Goal: Information Seeking & Learning: Learn about a topic

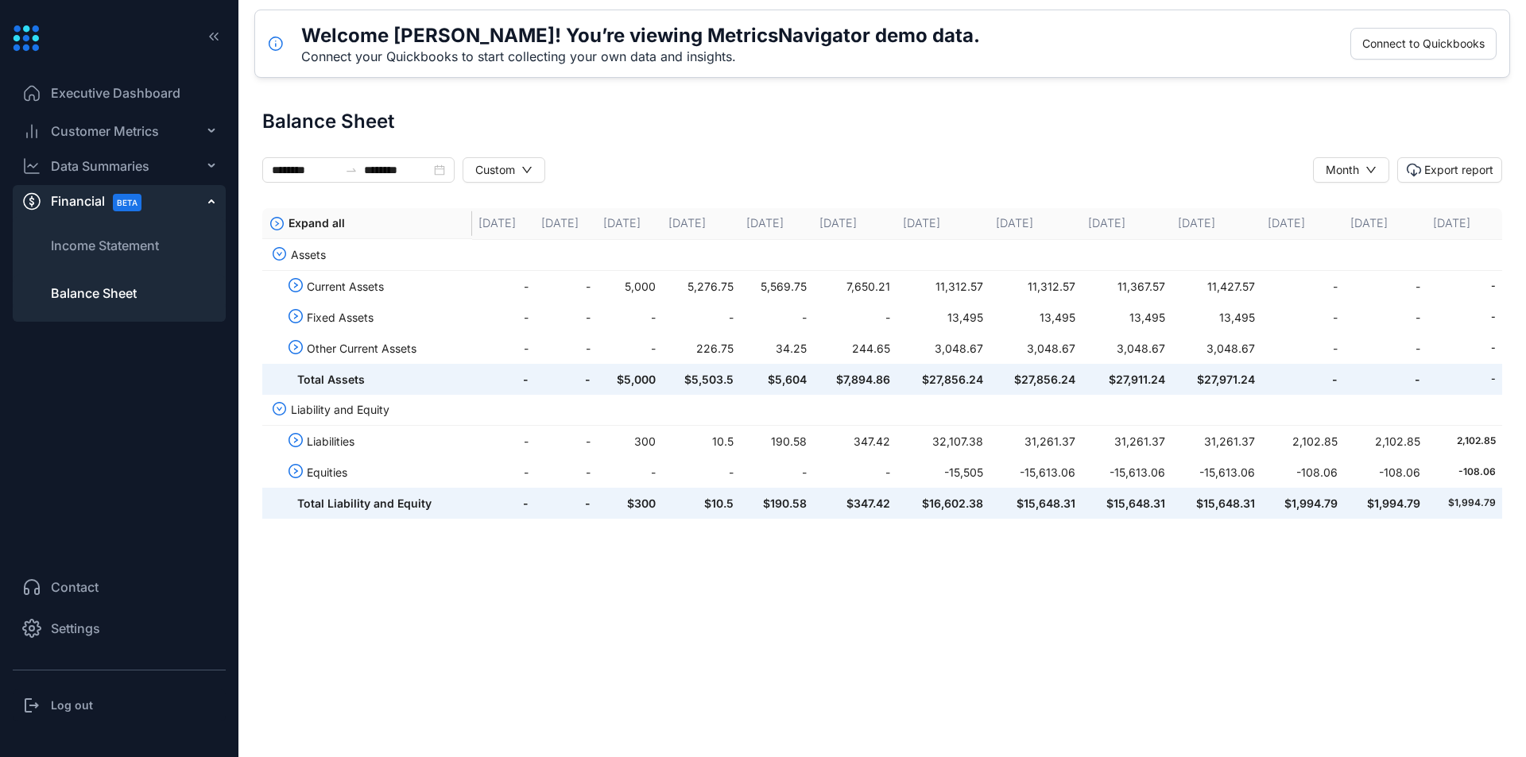
click at [109, 131] on span "Customer Metrics" at bounding box center [105, 131] width 108 height 19
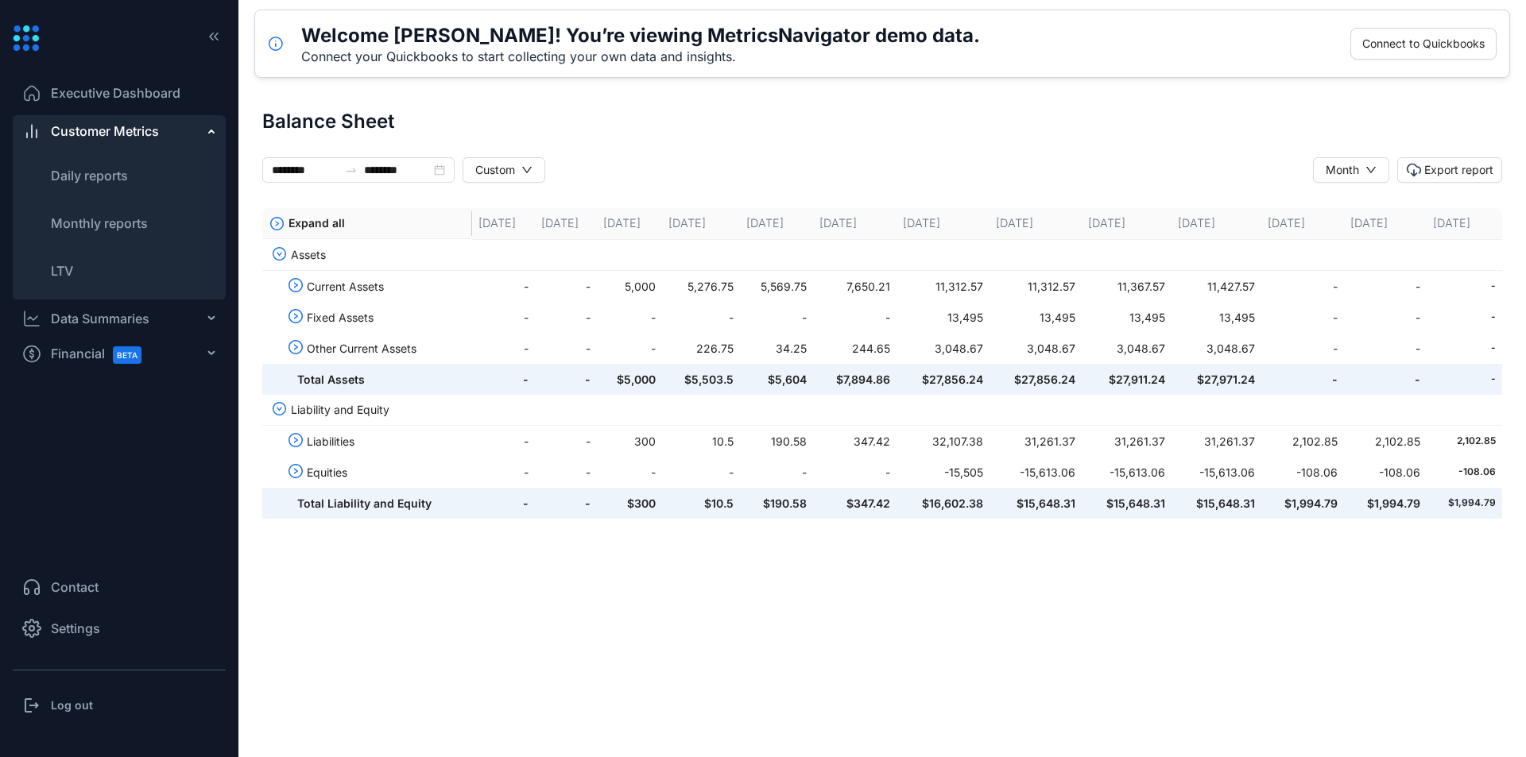
click at [109, 131] on span "Customer Metrics" at bounding box center [105, 131] width 108 height 19
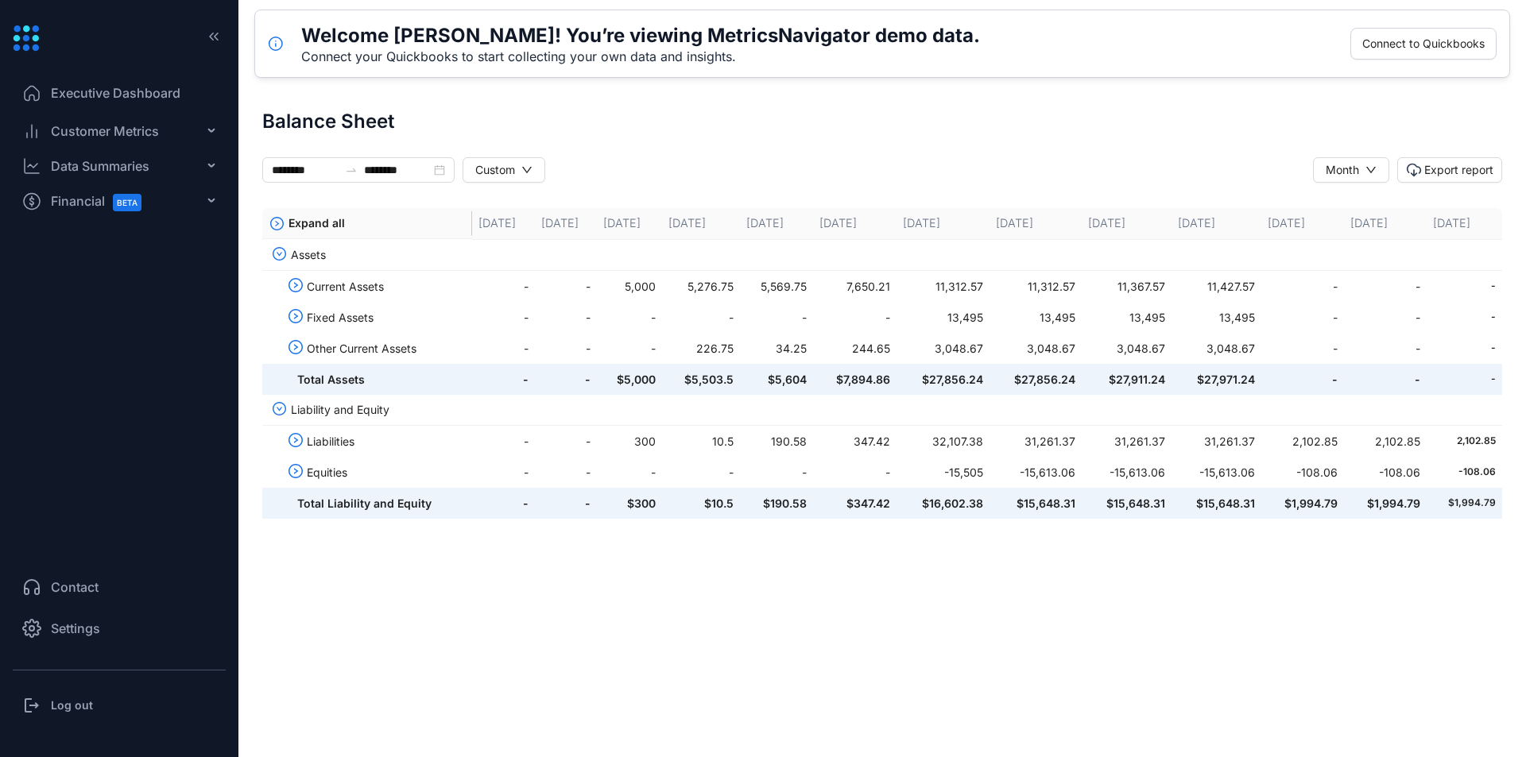
click at [114, 88] on span "Executive Dashboard" at bounding box center [116, 92] width 130 height 19
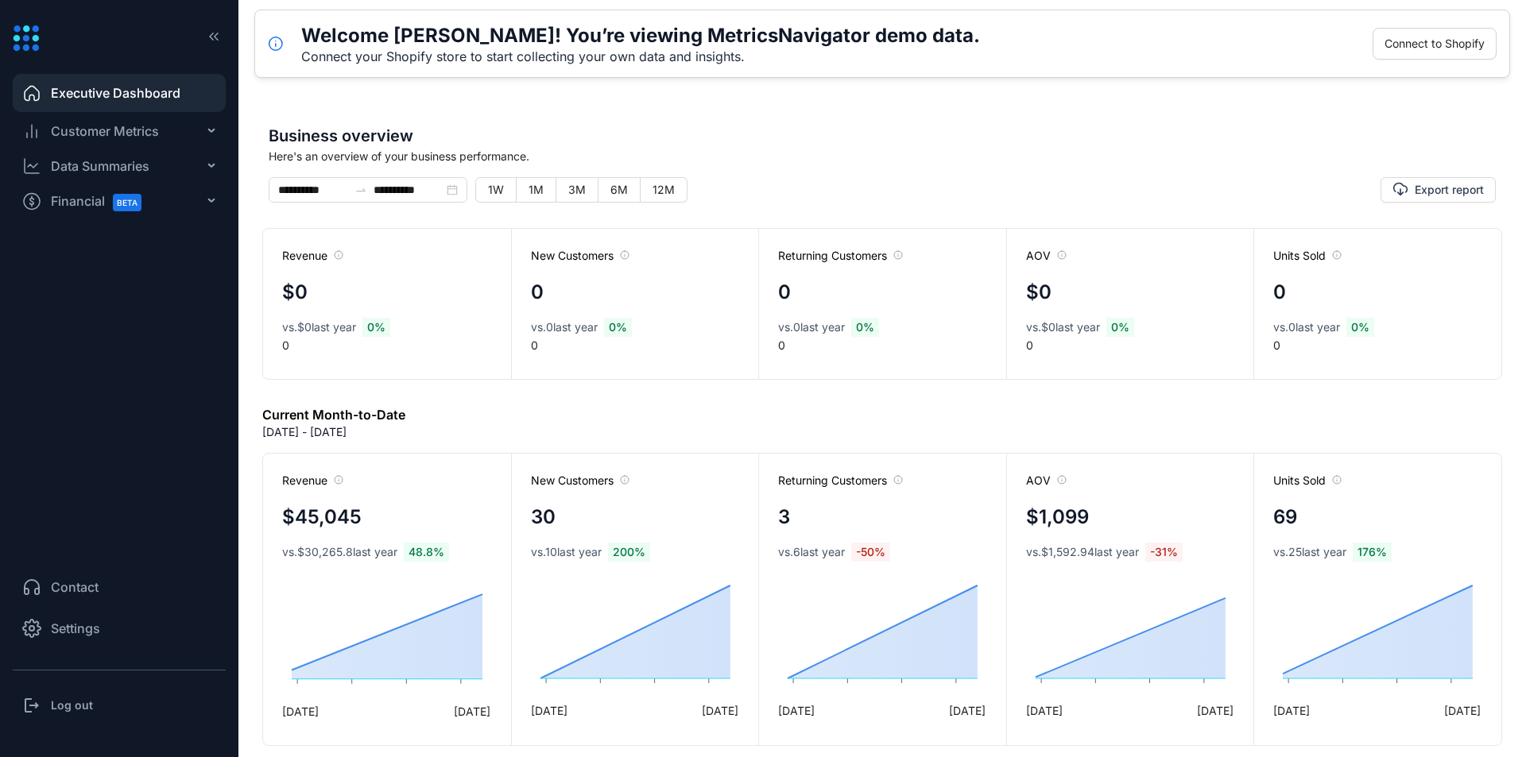
drag, startPoint x: 114, startPoint y: 133, endPoint x: 189, endPoint y: 114, distance: 77.3
click at [145, 144] on div "Customer Metrics" at bounding box center [119, 131] width 213 height 32
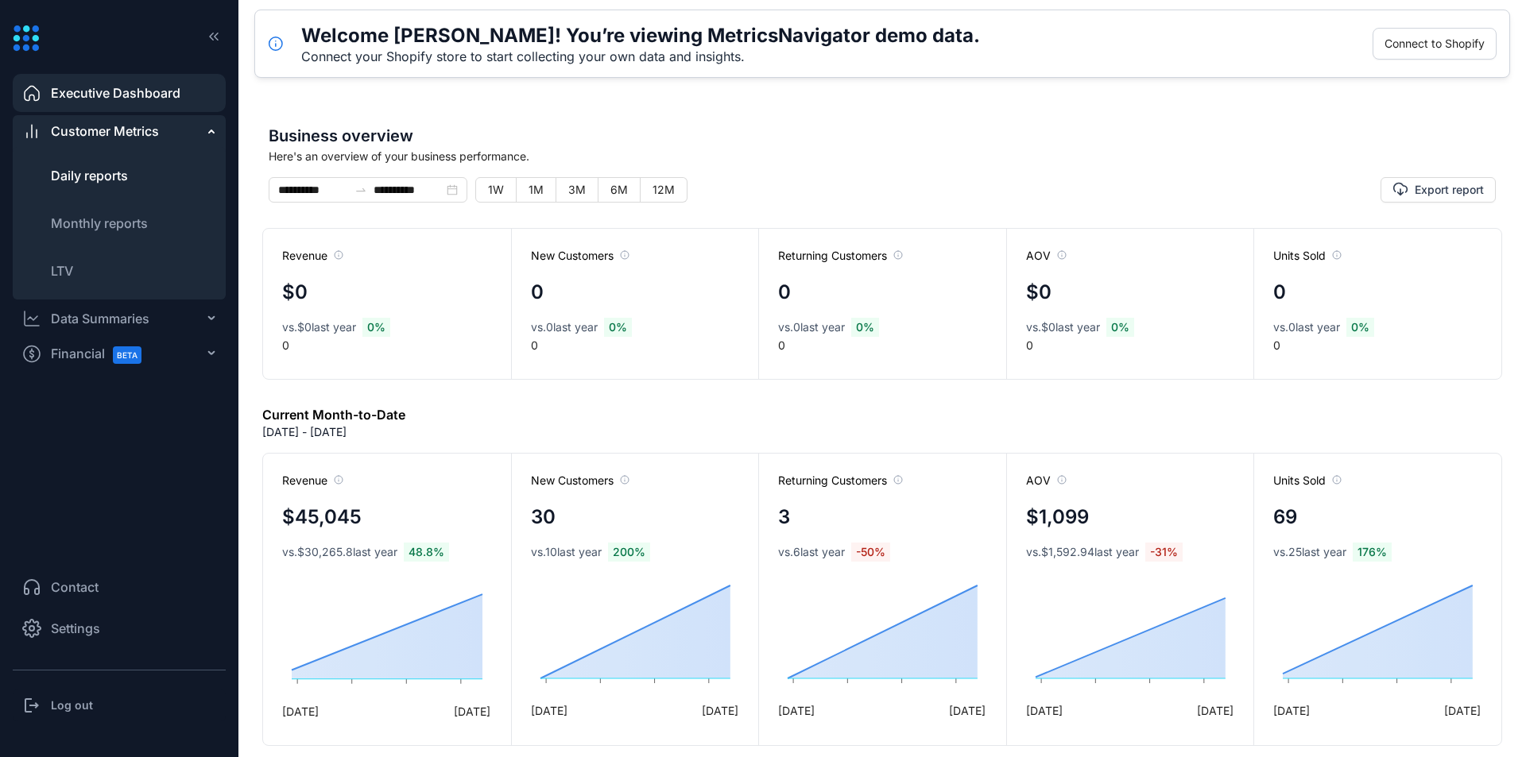
click at [118, 173] on span "Daily reports" at bounding box center [89, 176] width 77 height 16
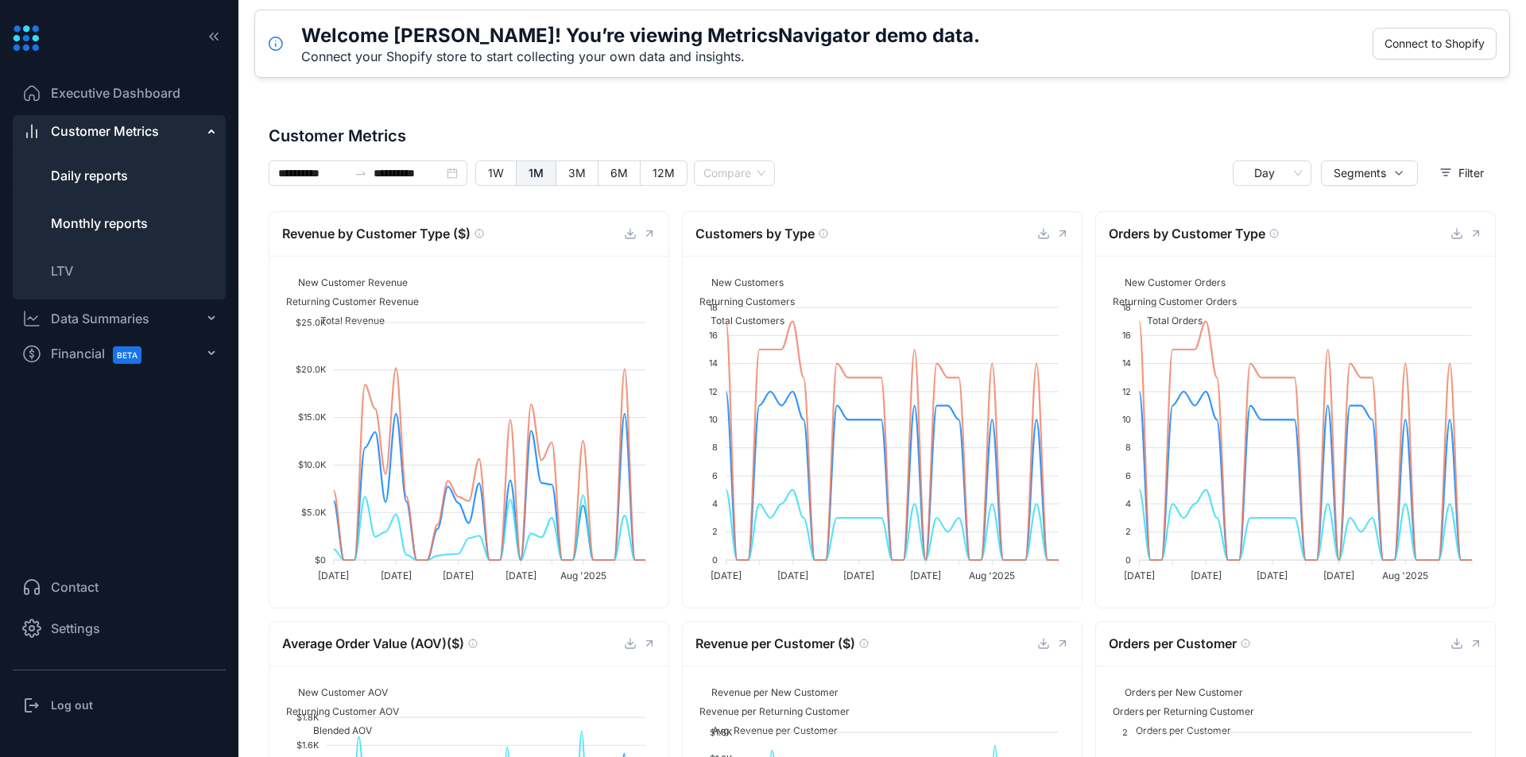
click at [114, 215] on span "Monthly reports" at bounding box center [99, 223] width 97 height 16
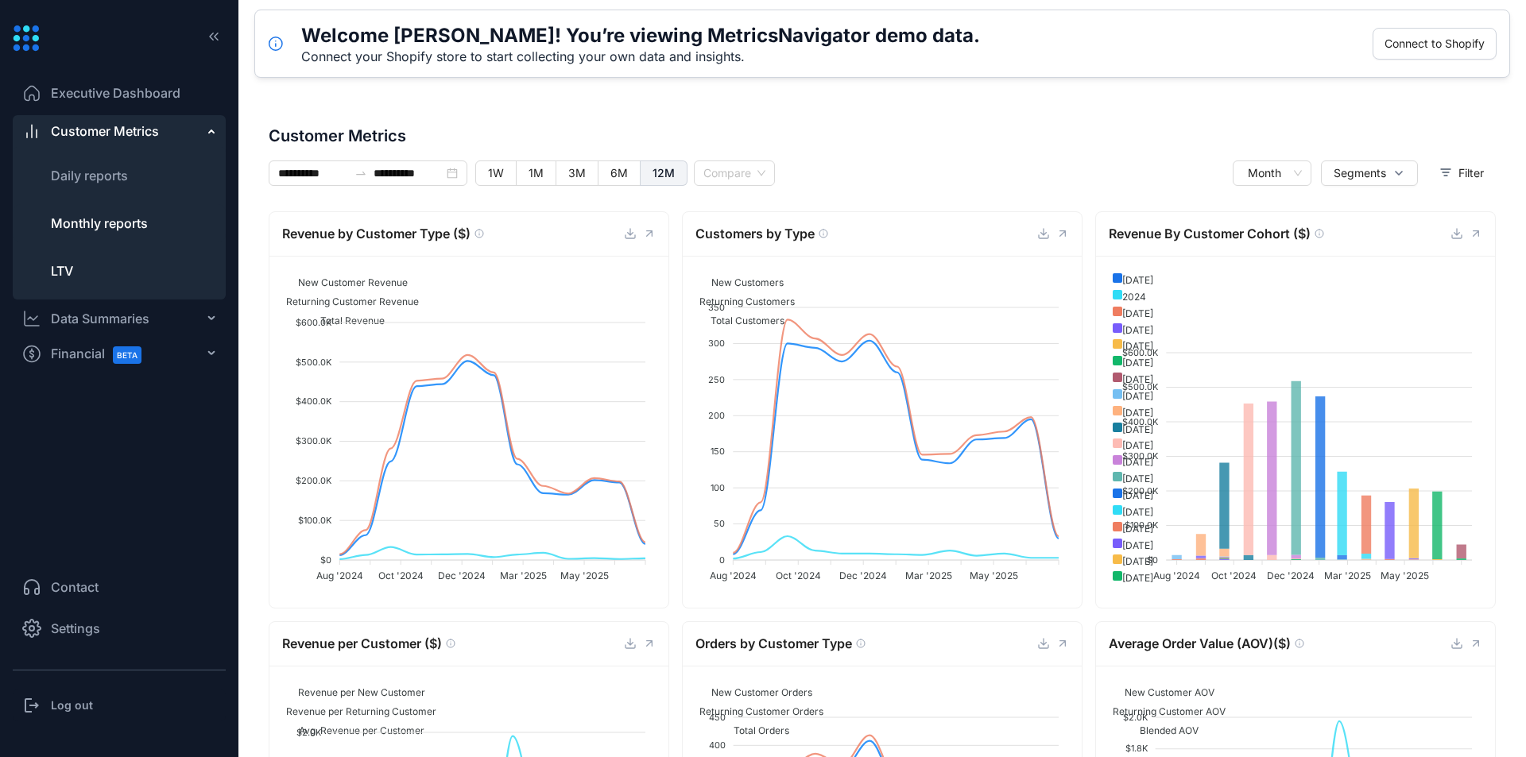
click at [75, 265] on li "LTV" at bounding box center [119, 271] width 213 height 38
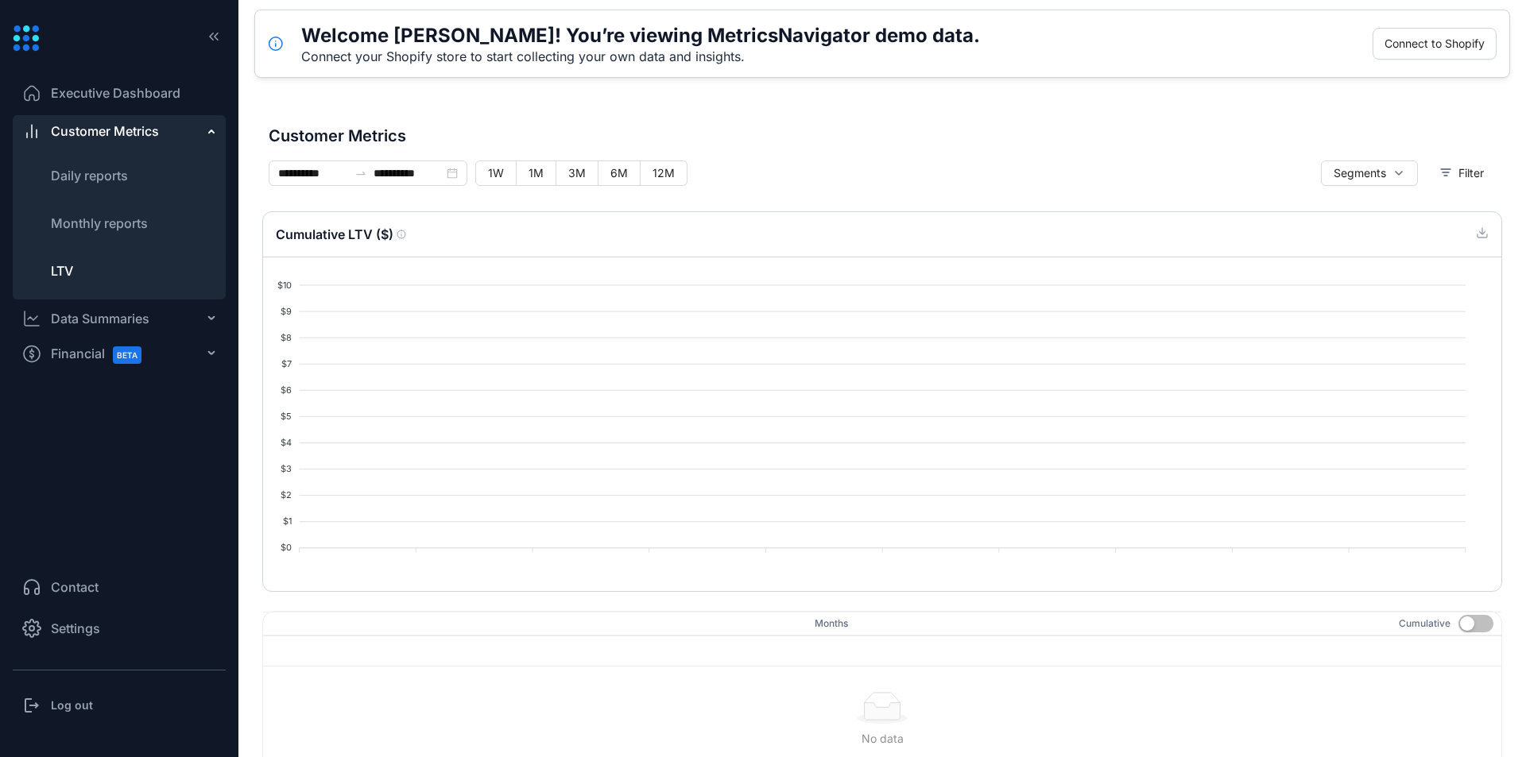
type input "**********"
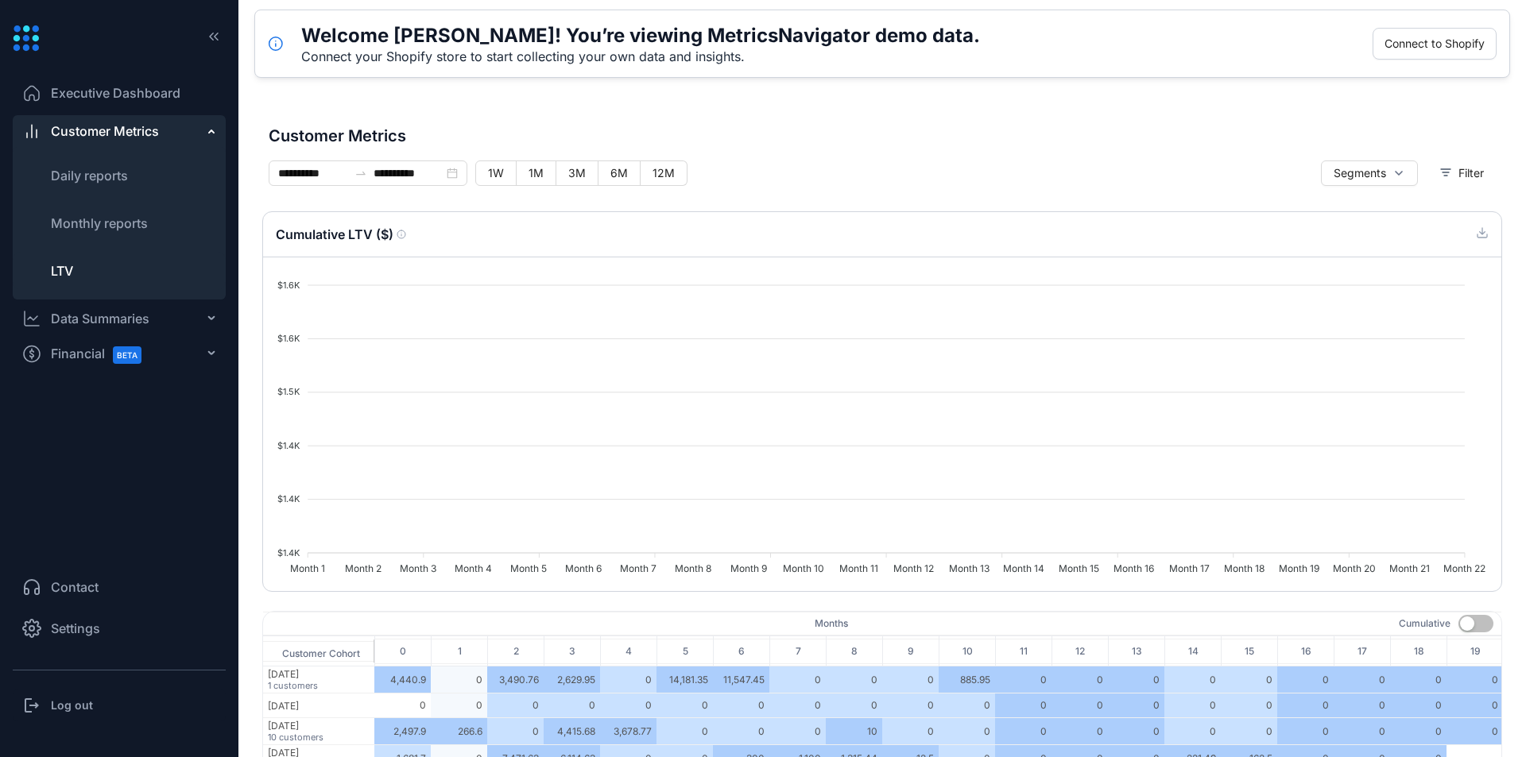
type input "*"
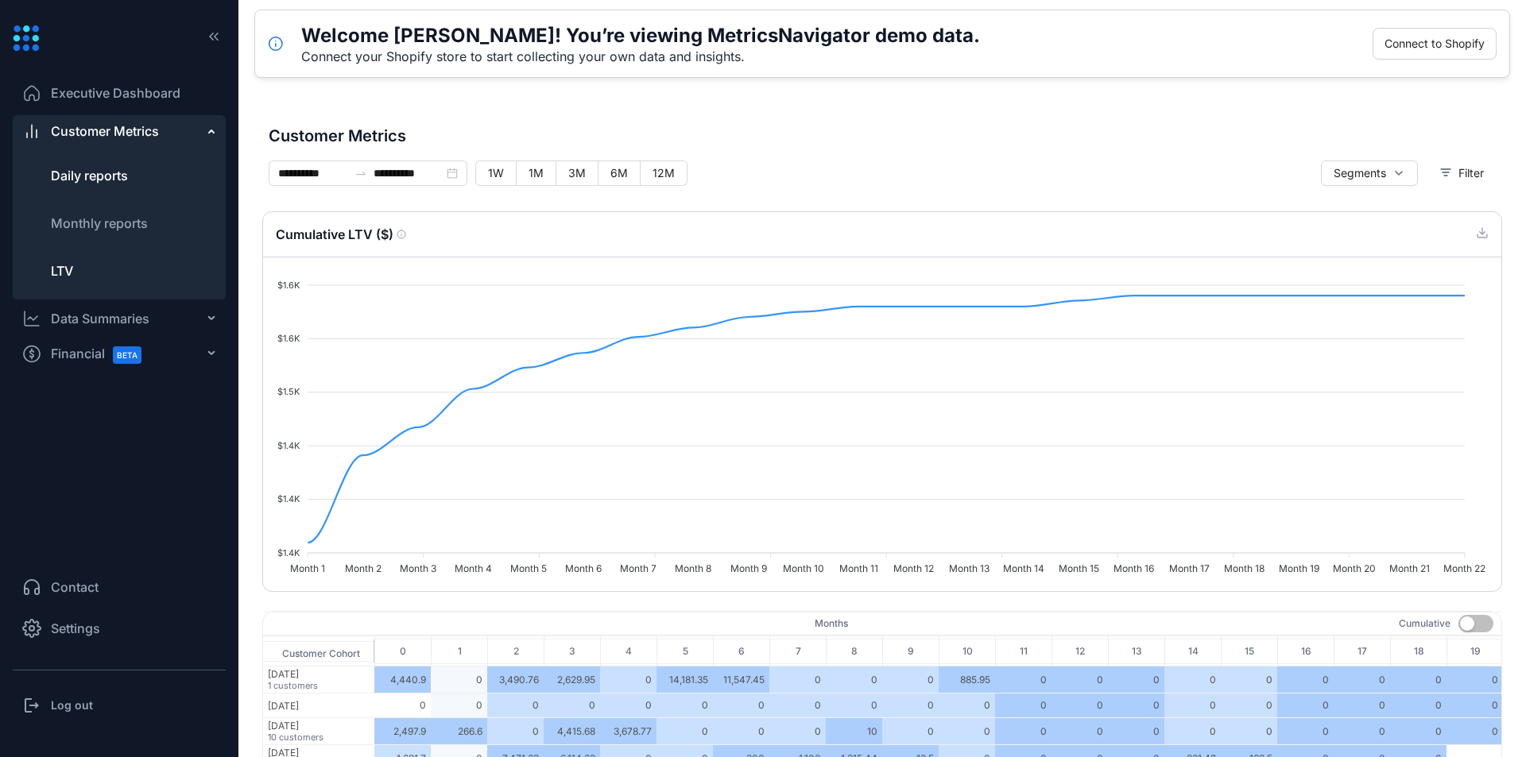
click at [111, 176] on span "Daily reports" at bounding box center [89, 176] width 77 height 16
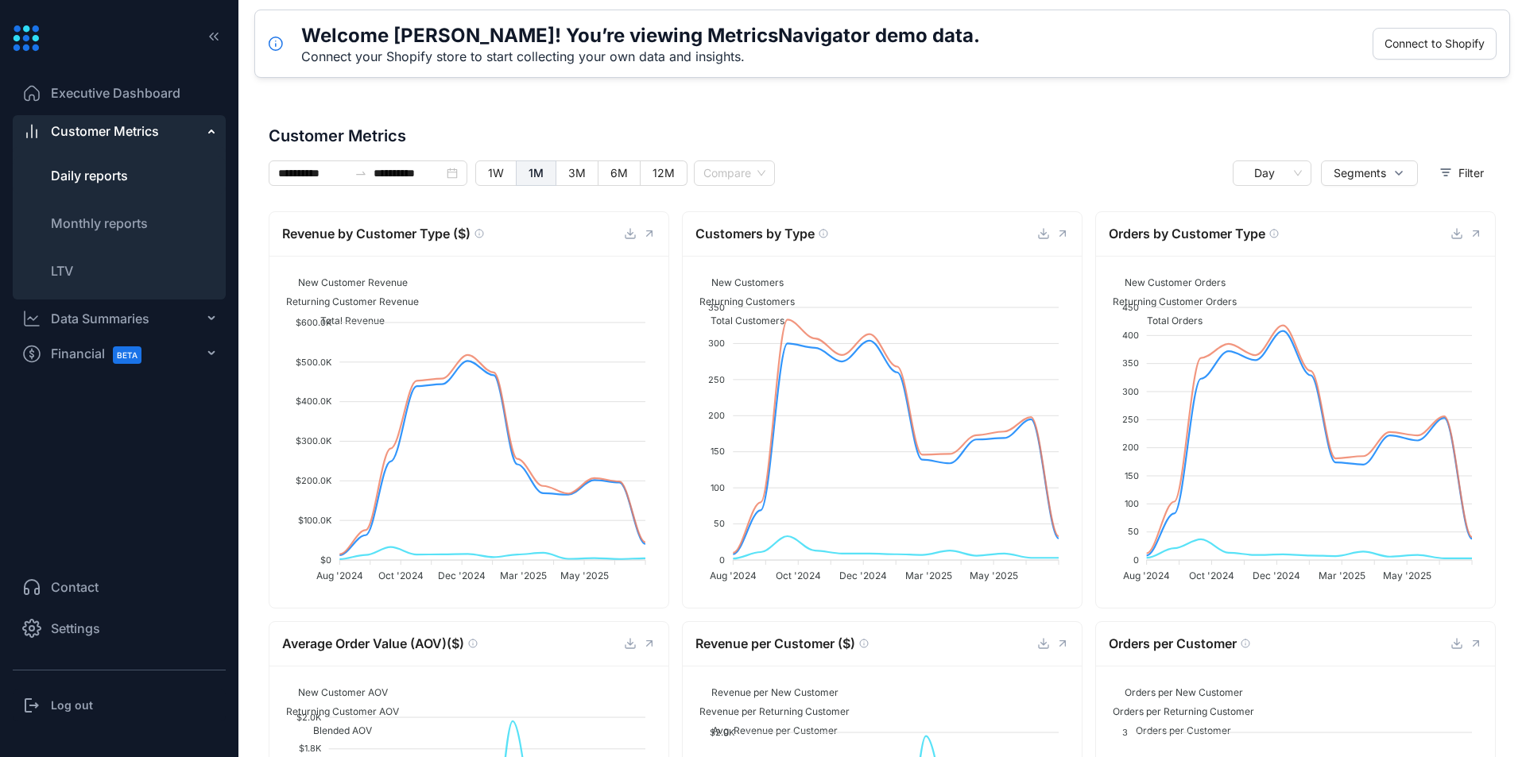
type input "**********"
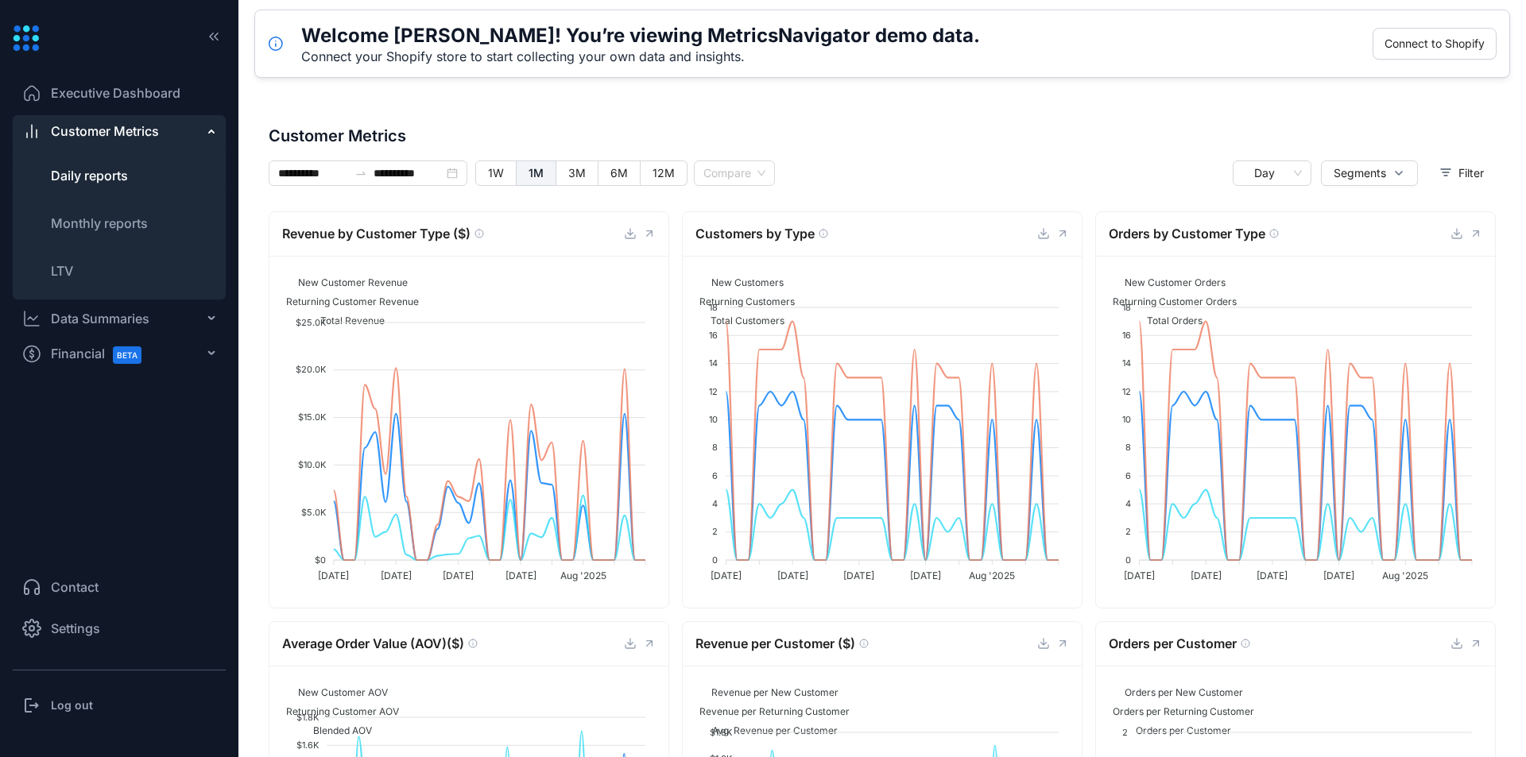
click at [108, 91] on span "Executive Dashboard" at bounding box center [116, 92] width 130 height 19
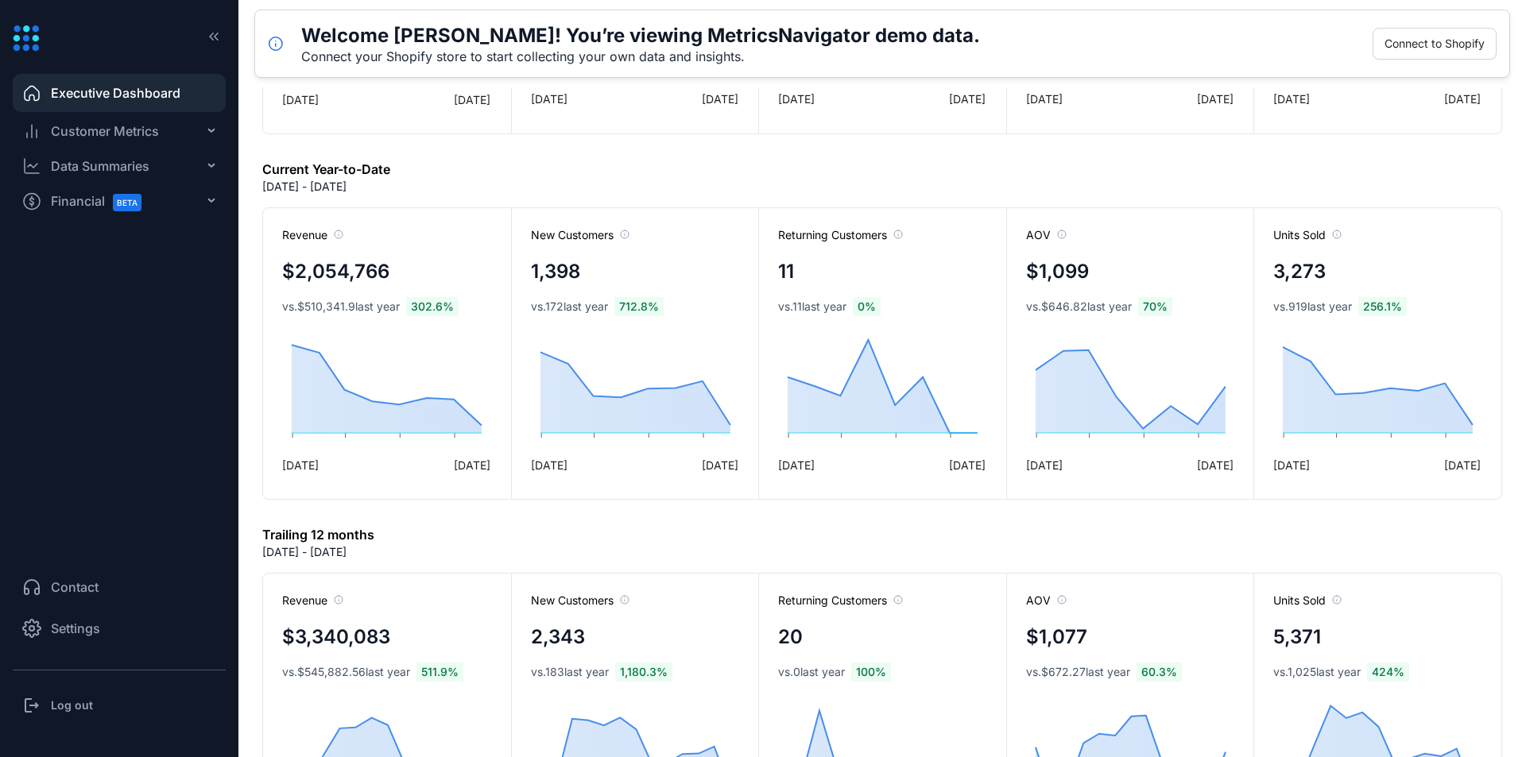
scroll to position [636, 0]
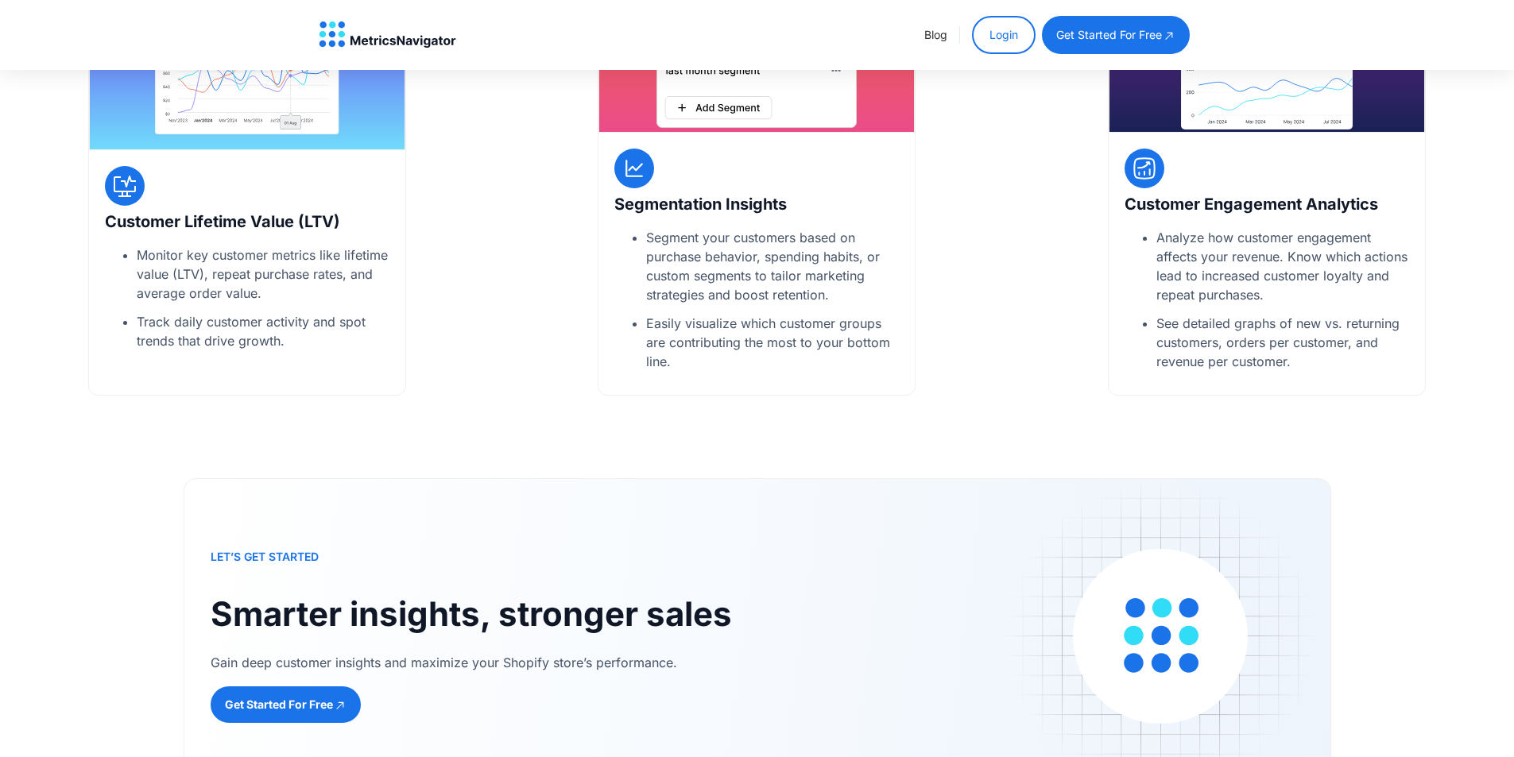
scroll to position [953, 0]
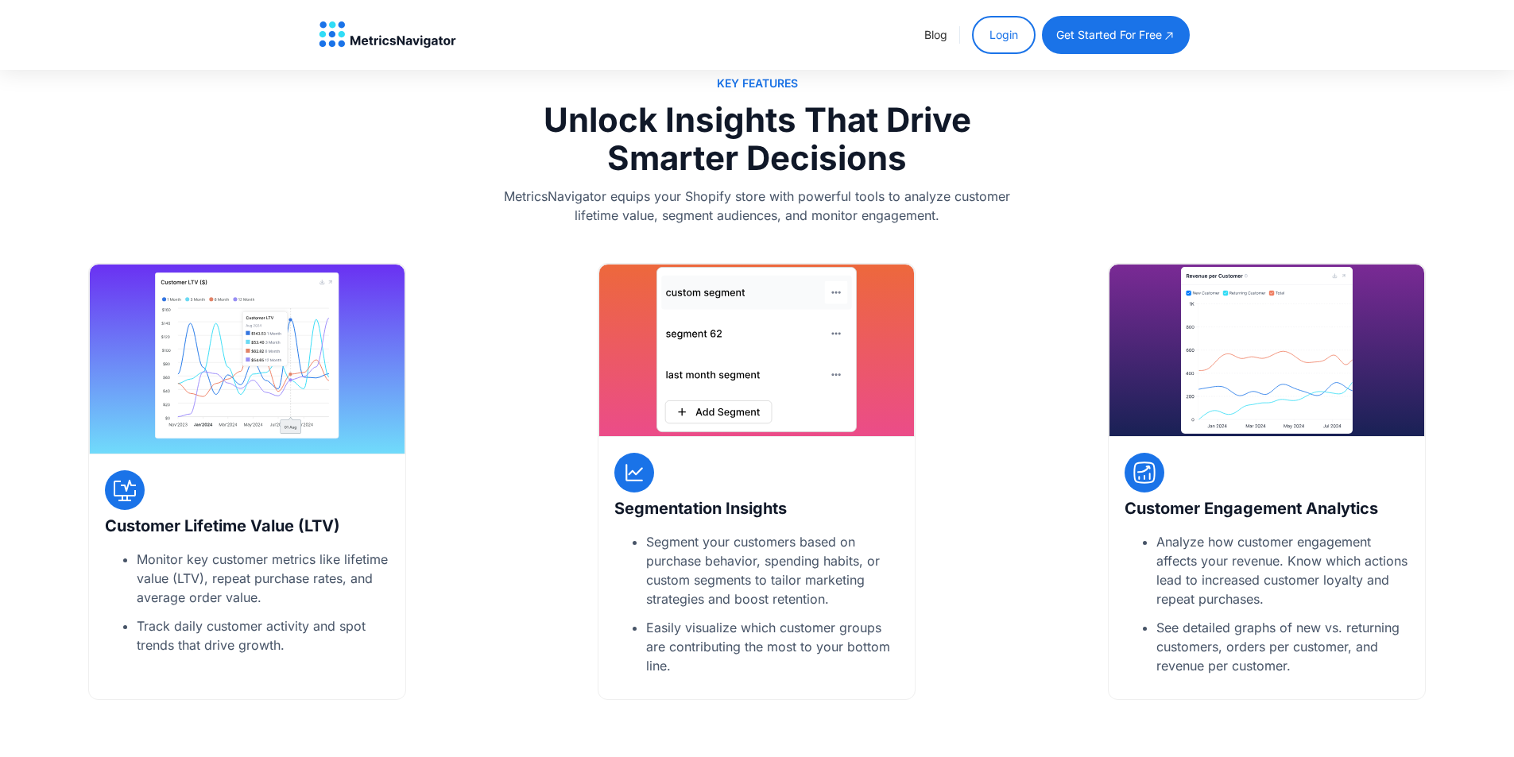
click at [358, 358] on div at bounding box center [247, 359] width 316 height 191
click at [358, 359] on div at bounding box center [247, 359] width 316 height 191
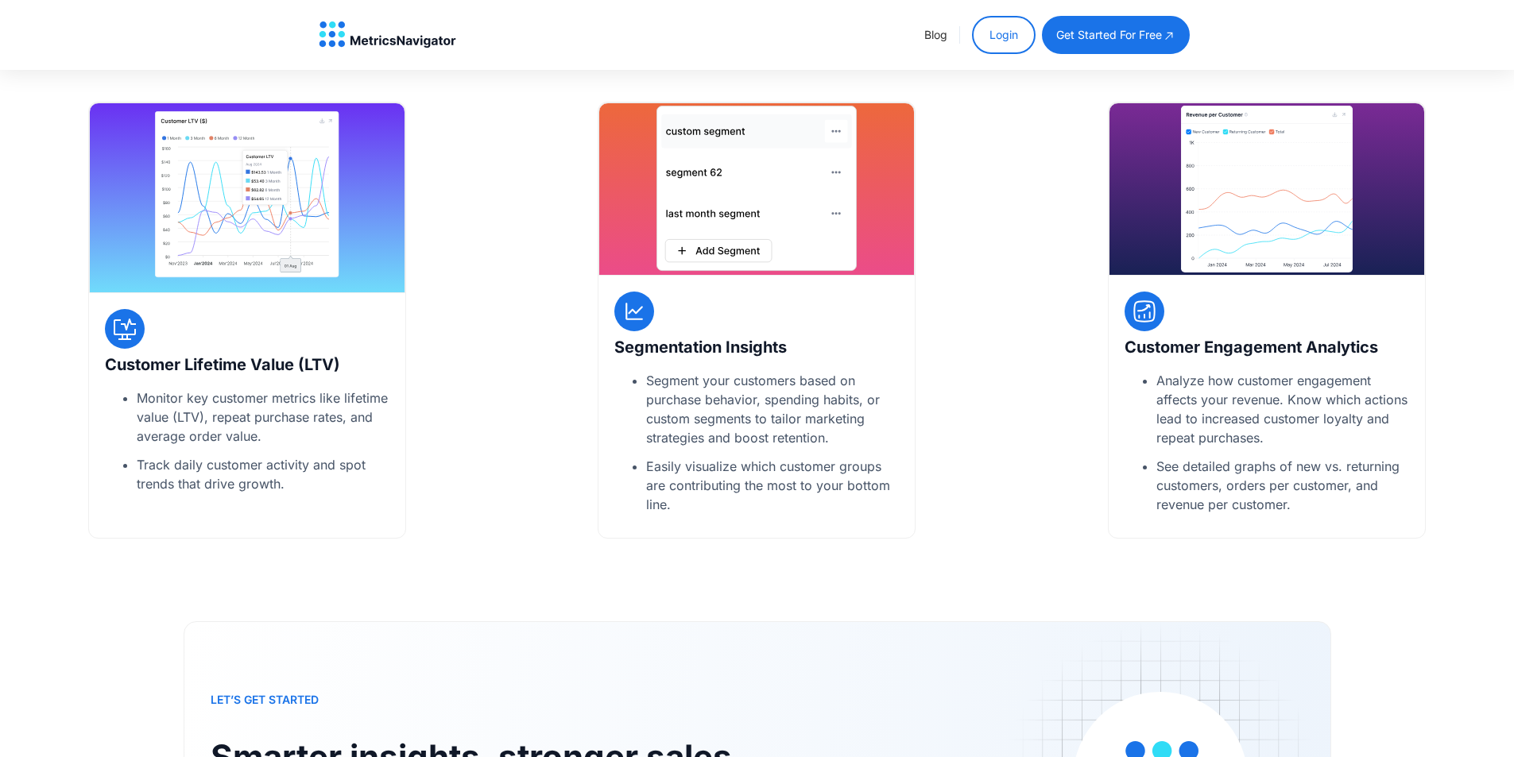
scroll to position [1152, 0]
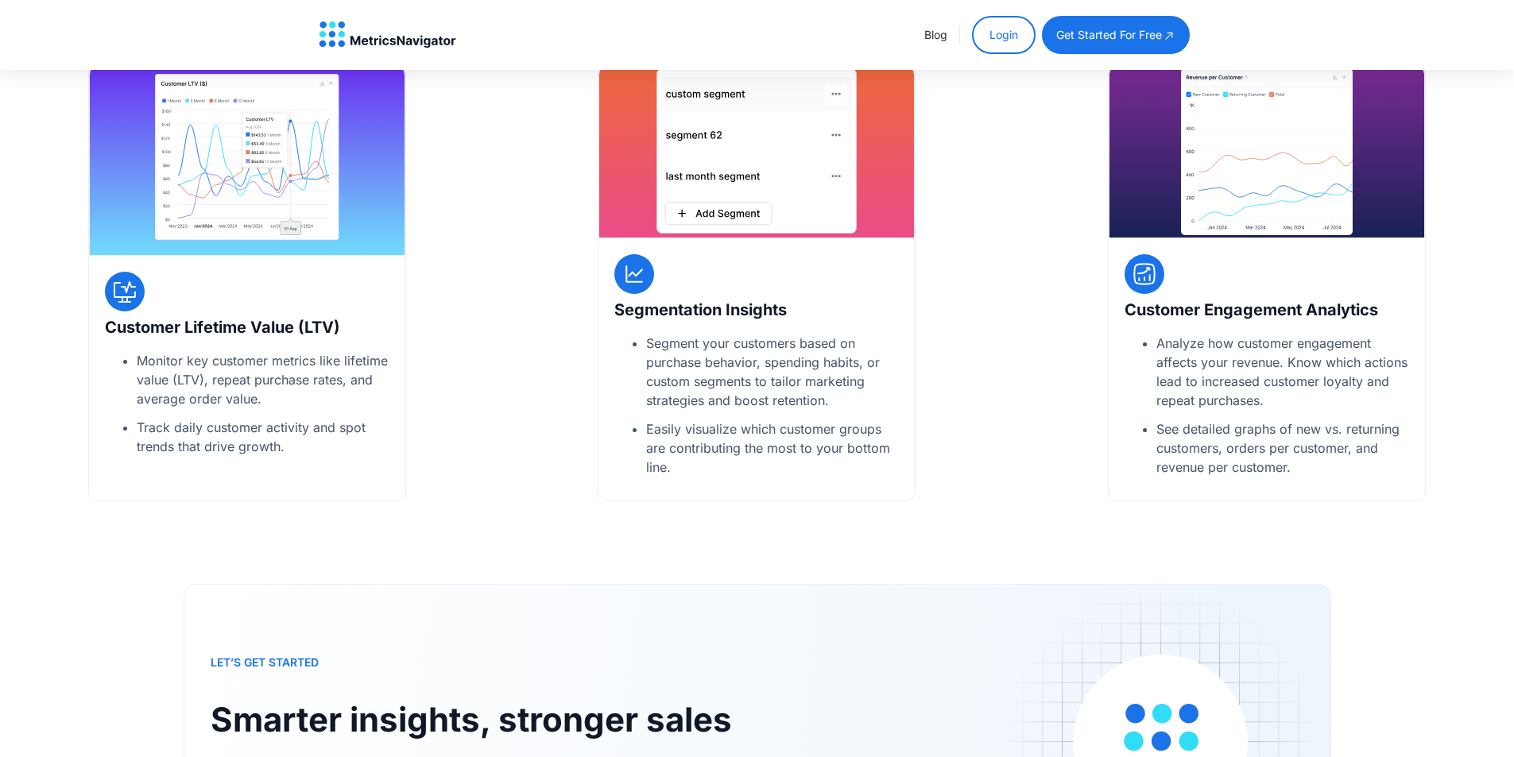
click at [637, 276] on img at bounding box center [634, 274] width 21 height 21
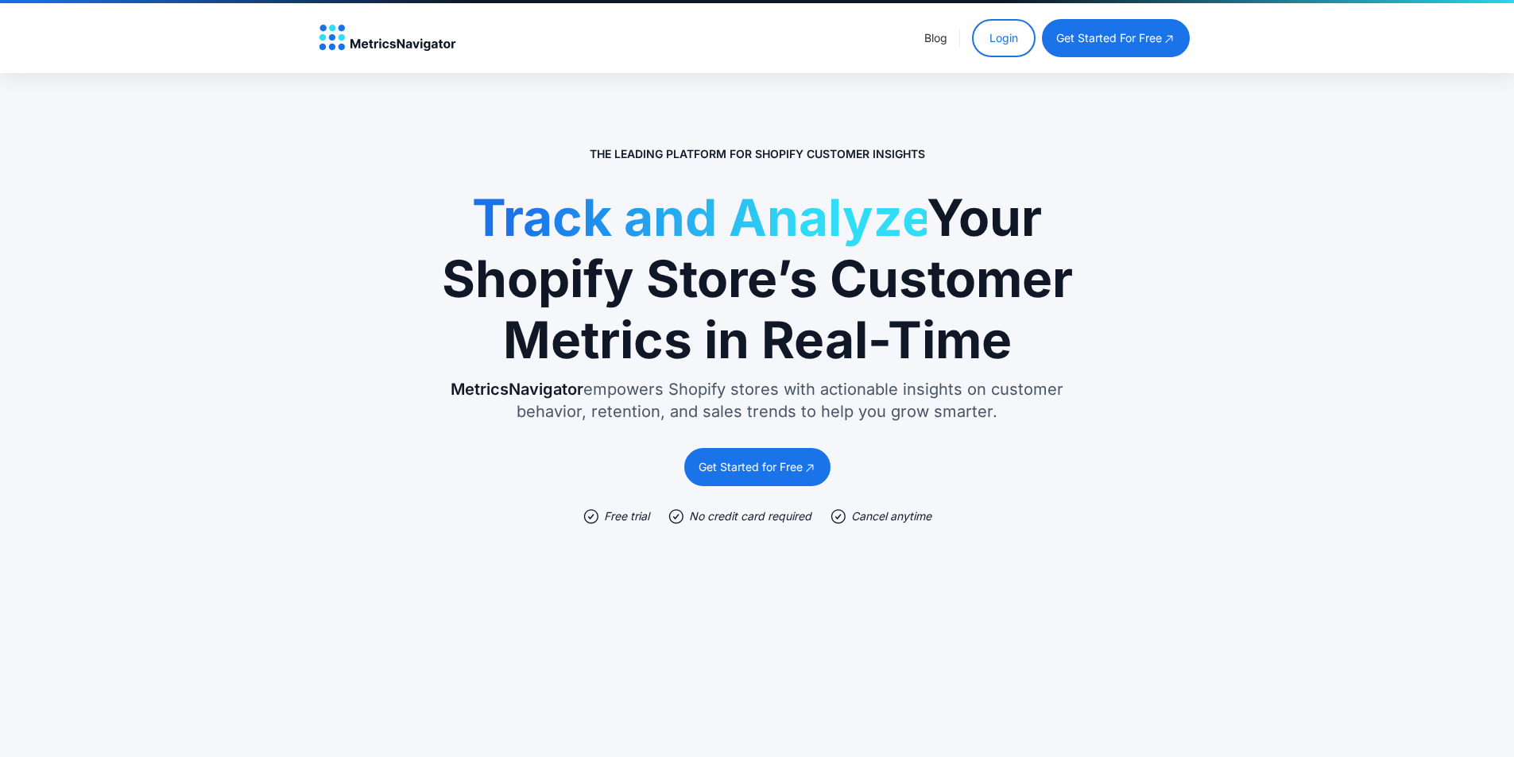
scroll to position [0, 0]
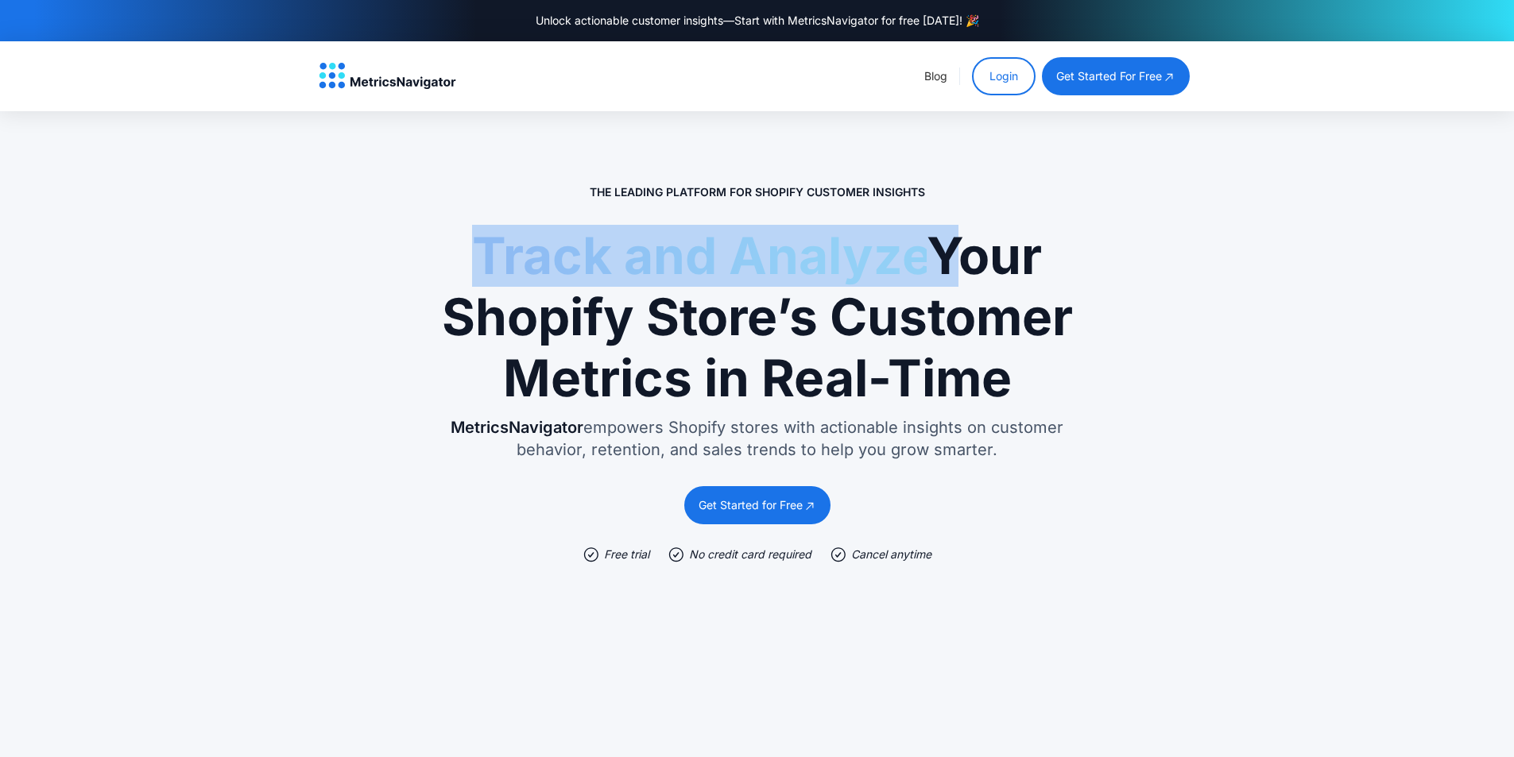
drag, startPoint x: 469, startPoint y: 236, endPoint x: 933, endPoint y: 263, distance: 464.8
click at [933, 263] on h1 "Track and Analyze Your Shopify Store’s Customer Metrics in Real-Time" at bounding box center [757, 317] width 636 height 183
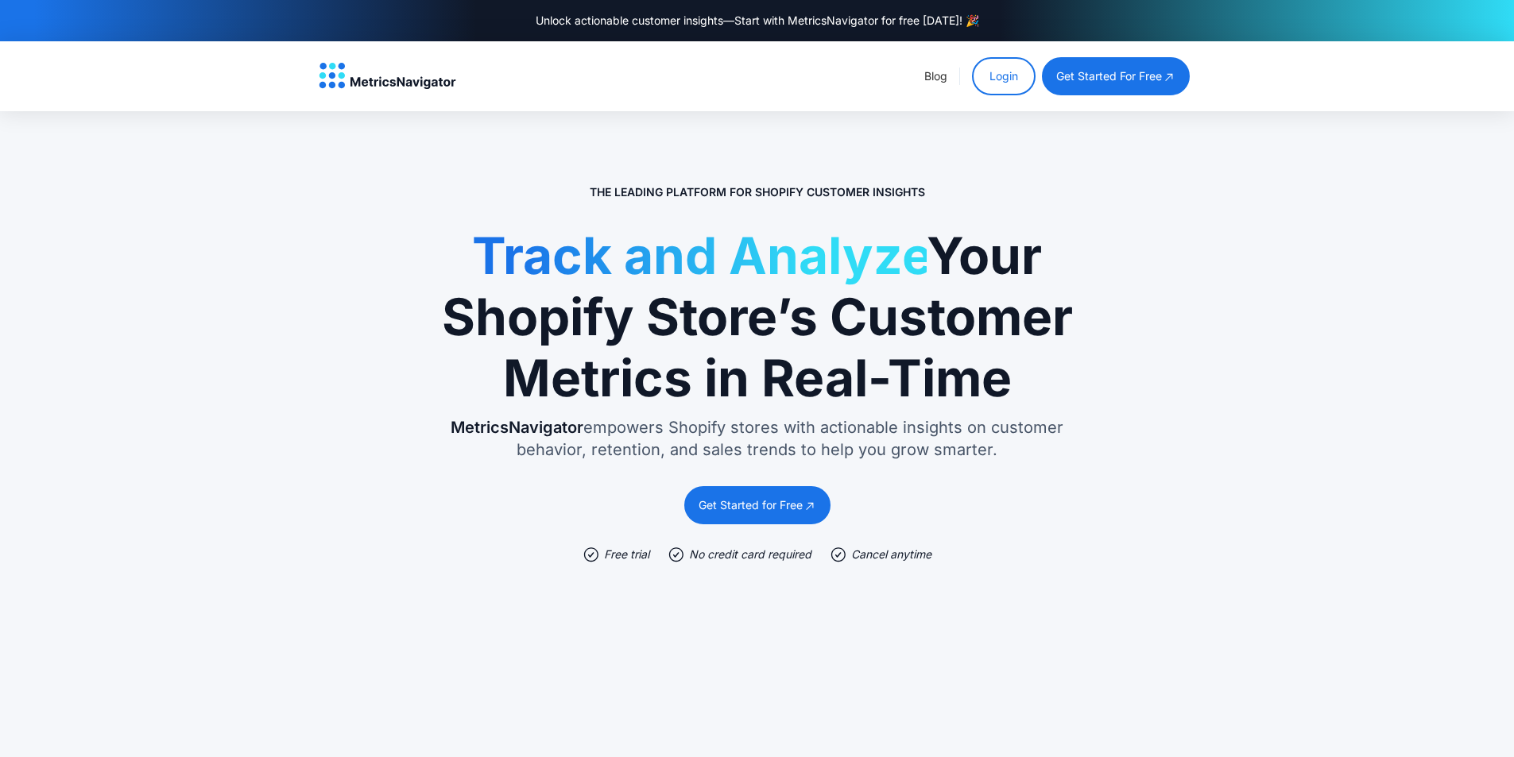
click at [951, 258] on h1 "Track and Analyze Your Shopify Store’s Customer Metrics in Real-Time" at bounding box center [757, 317] width 636 height 183
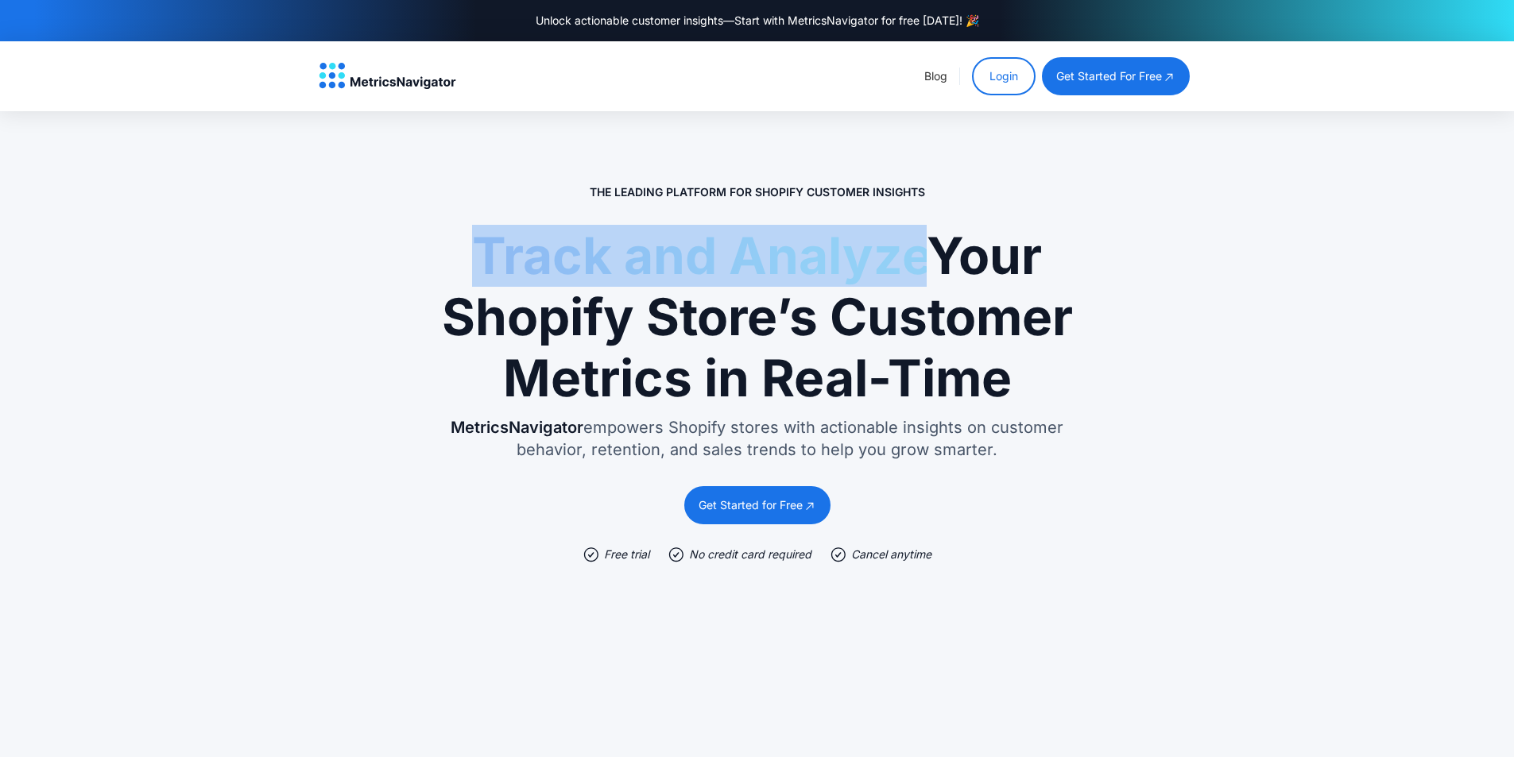
drag, startPoint x: 468, startPoint y: 242, endPoint x: 915, endPoint y: 247, distance: 446.6
click at [915, 247] on span "Track and Analyze" at bounding box center [699, 255] width 454 height 61
click at [919, 256] on span "Track and Analyze" at bounding box center [699, 255] width 454 height 61
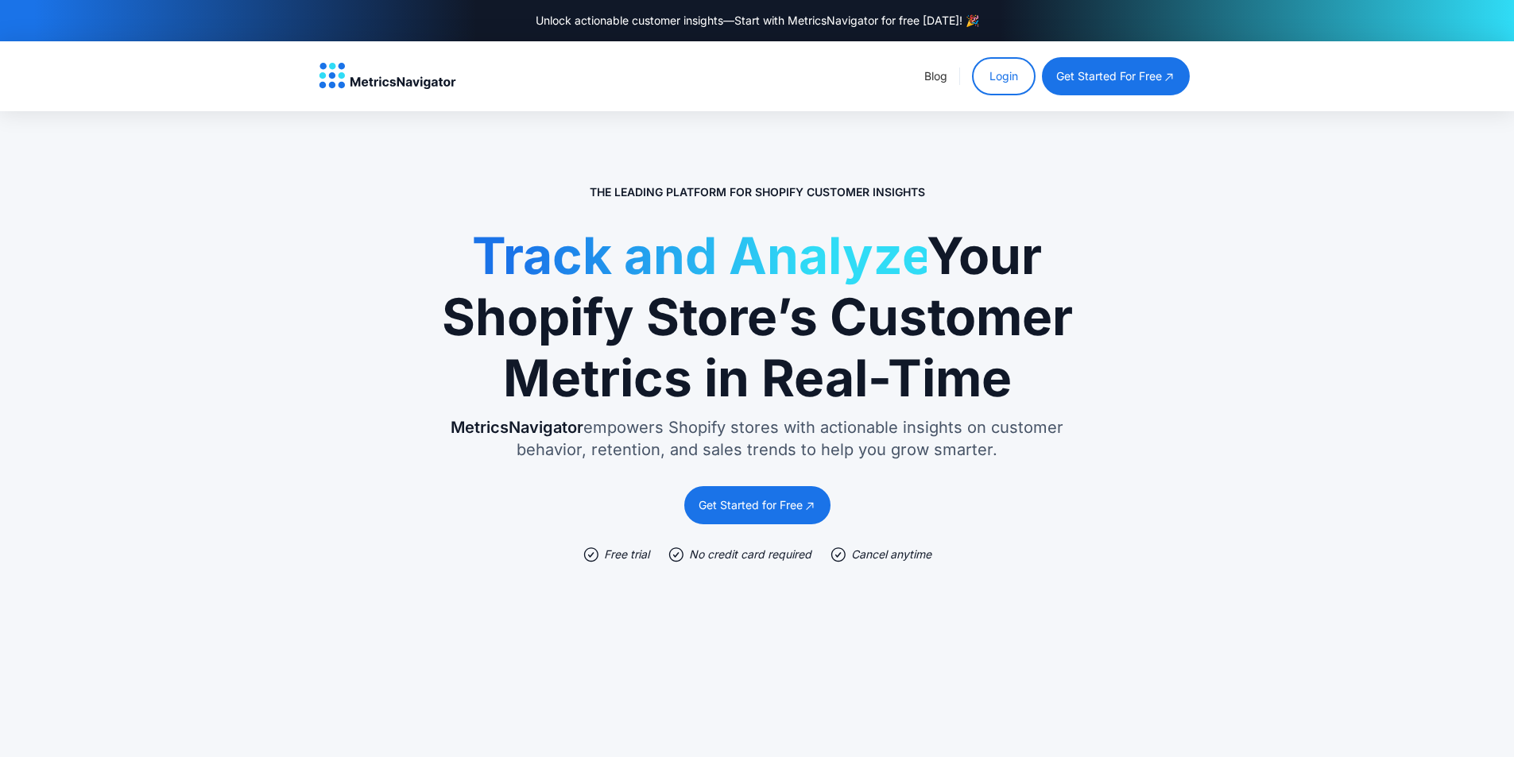
drag, startPoint x: 949, startPoint y: 246, endPoint x: 1094, endPoint y: 380, distance: 197.3
click at [1094, 380] on div "The Leading Platform for Shopify Customer Insights Track and Analyze Your Shopi…" at bounding box center [757, 557] width 747 height 764
click at [1058, 313] on h1 "Track and Analyze Your Shopify Store’s Customer Metrics in Real-Time" at bounding box center [757, 317] width 636 height 183
